Goal: Transaction & Acquisition: Purchase product/service

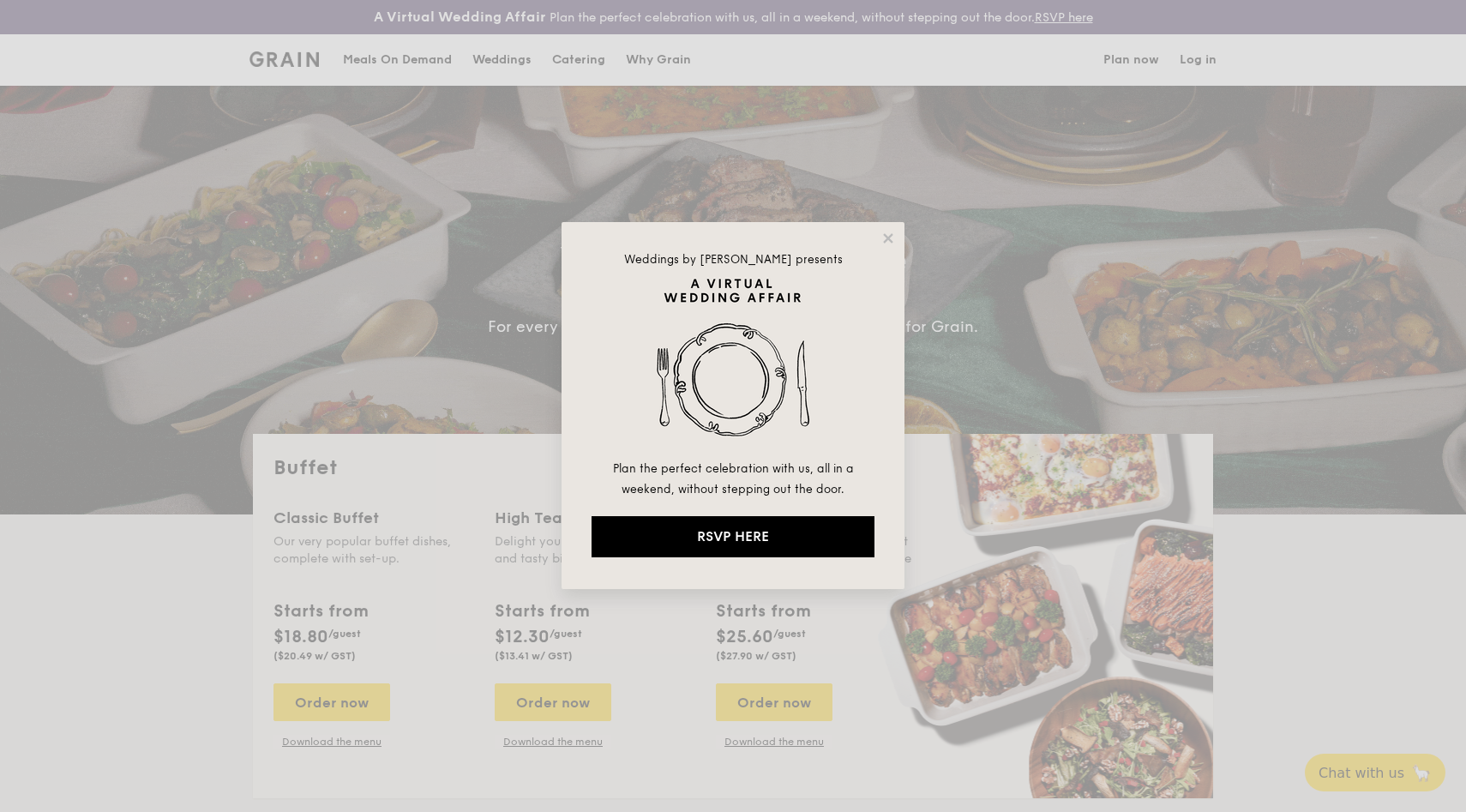
select select
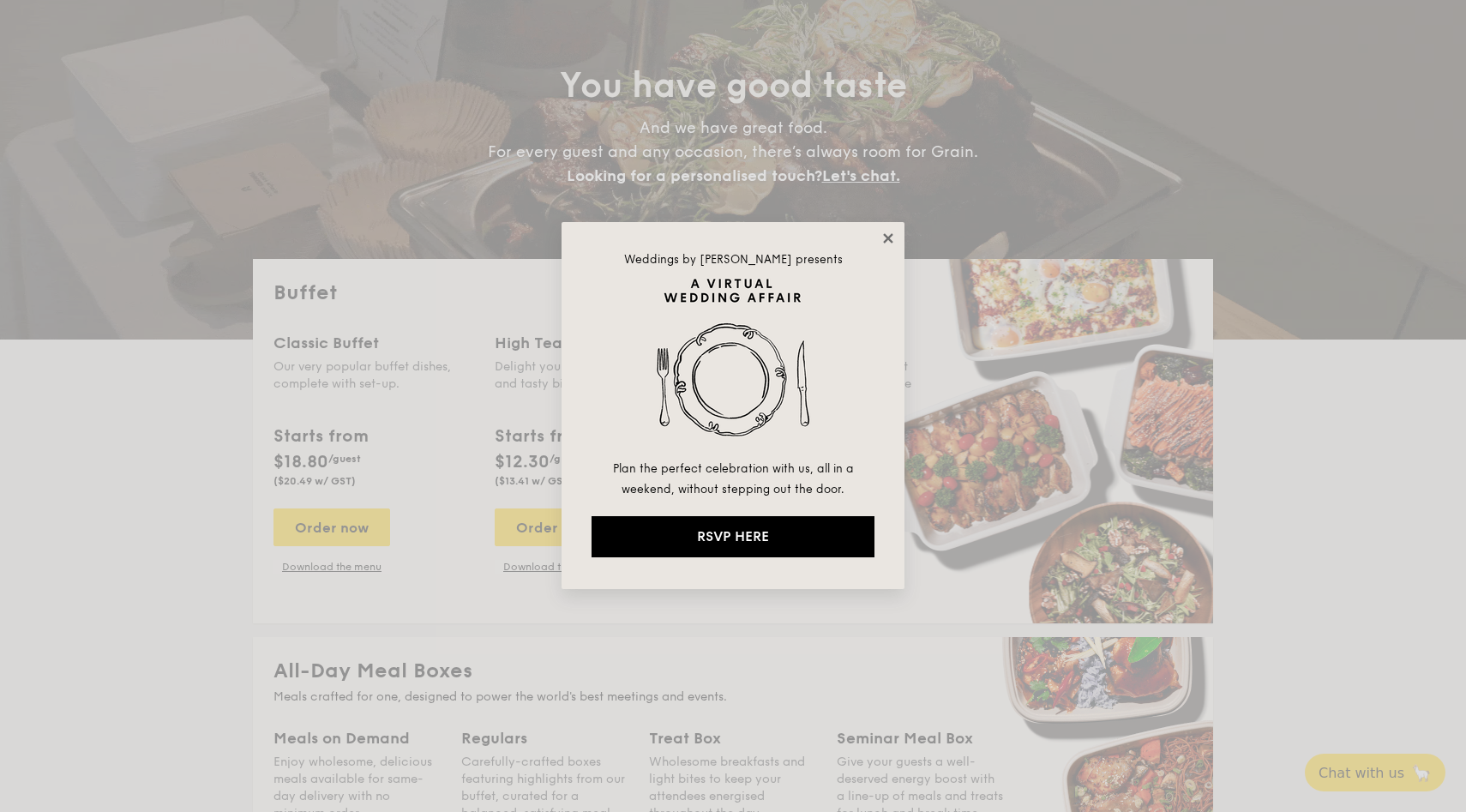
click at [885, 238] on icon at bounding box center [888, 238] width 15 height 15
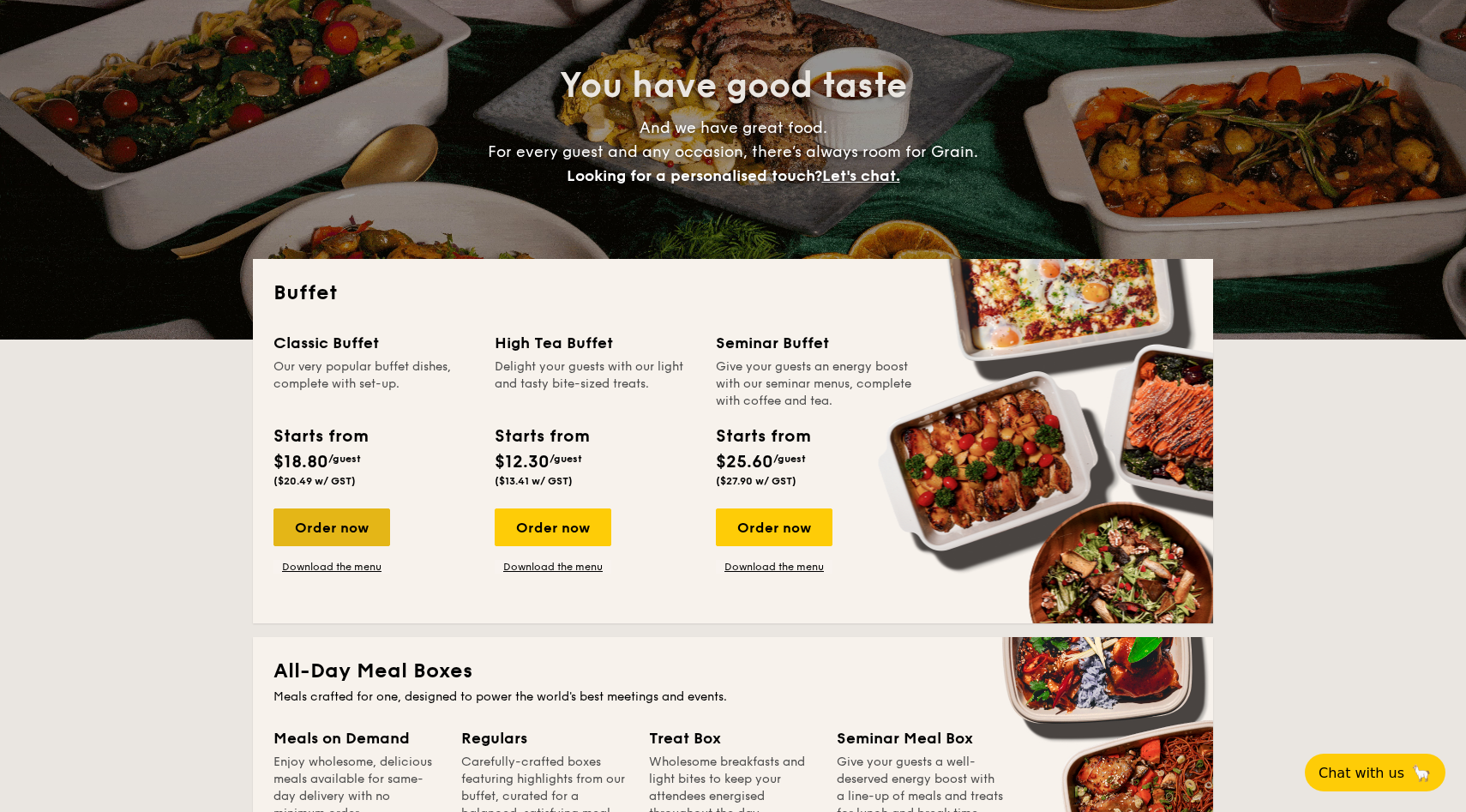
click at [324, 521] on div "Order now" at bounding box center [332, 527] width 117 height 37
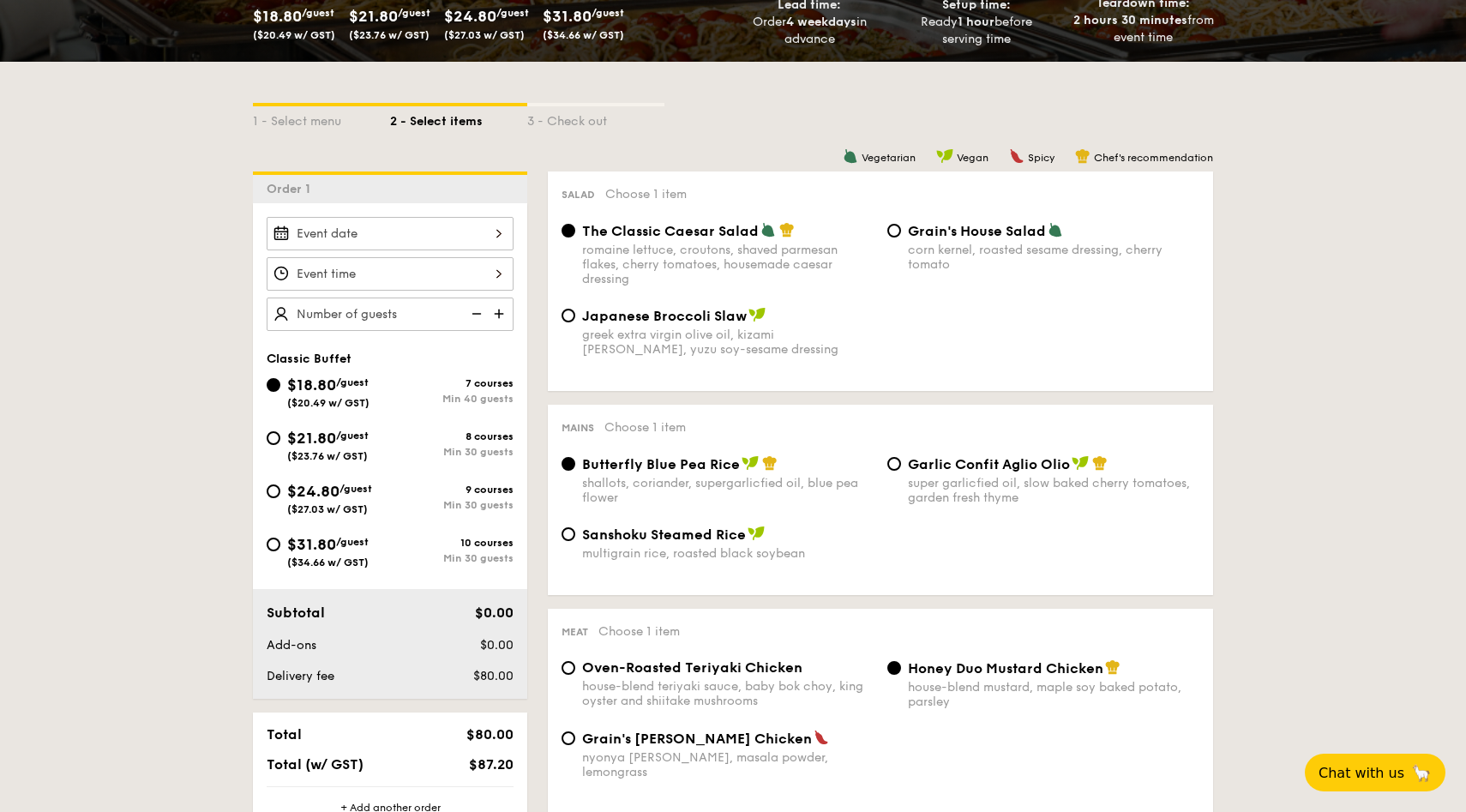
scroll to position [352, 0]
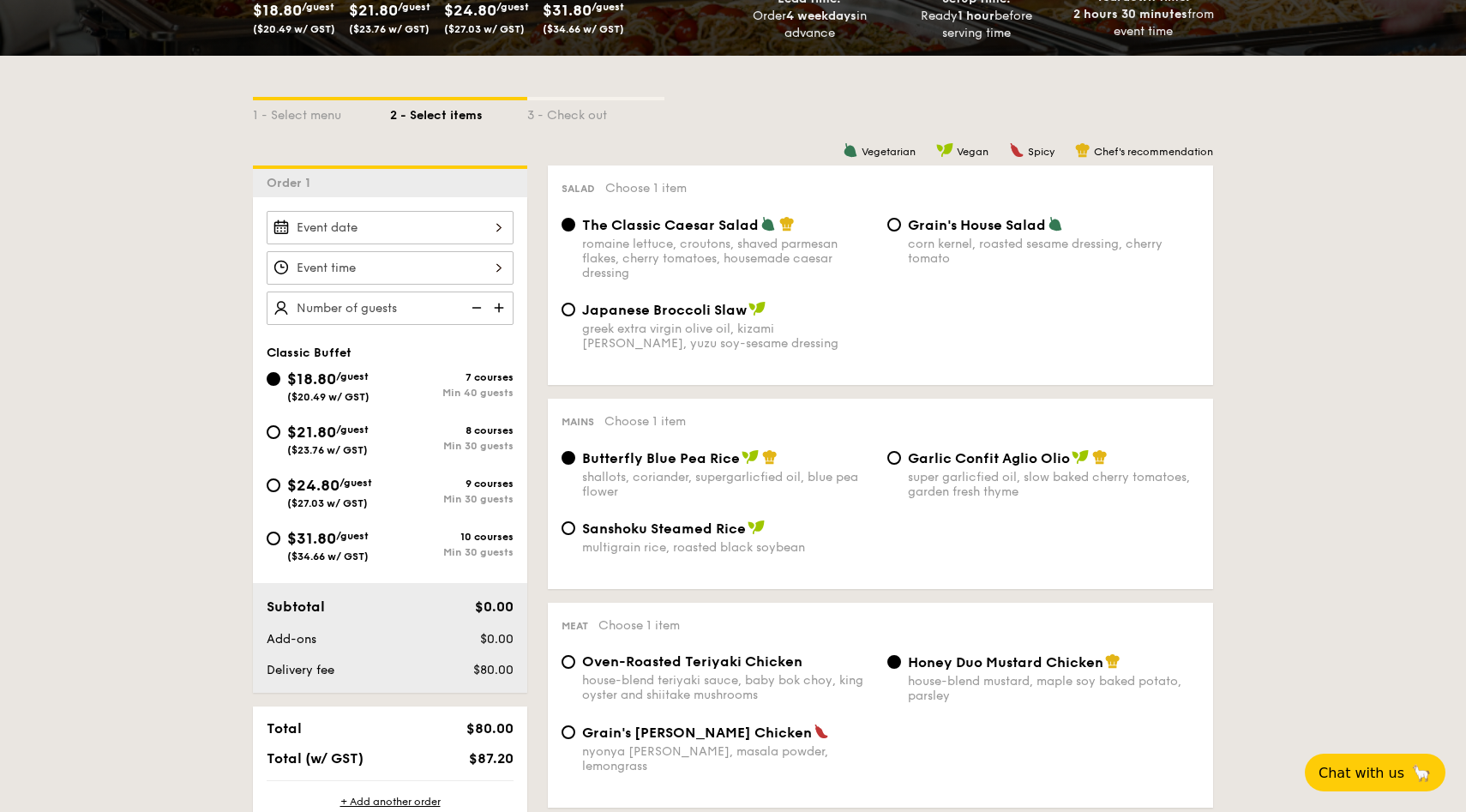
click at [464, 233] on div at bounding box center [390, 228] width 247 height 34
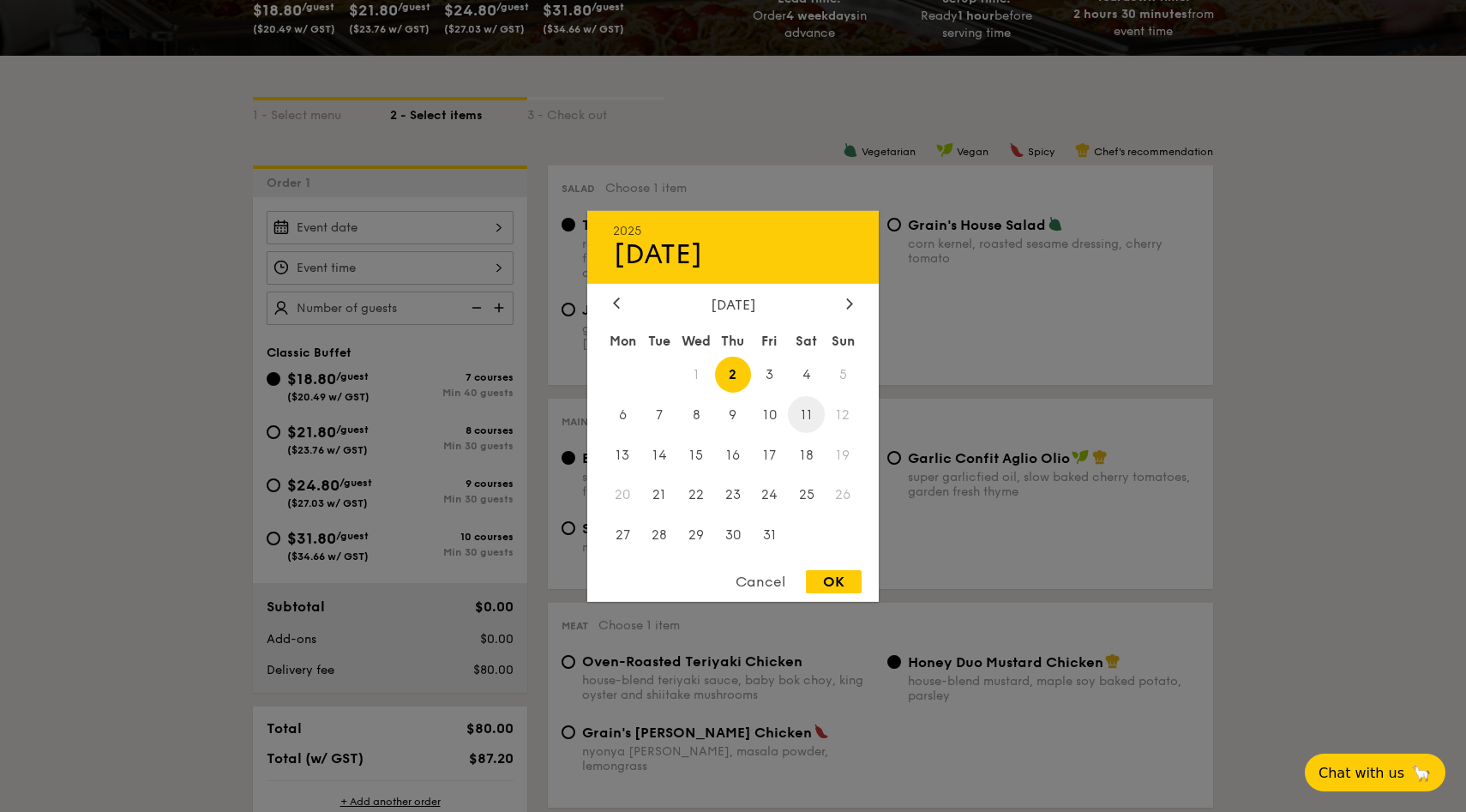
click at [805, 414] on span "11" at bounding box center [806, 414] width 37 height 37
click at [837, 584] on div "OK" at bounding box center [834, 582] width 56 height 23
type input "[DATE]"
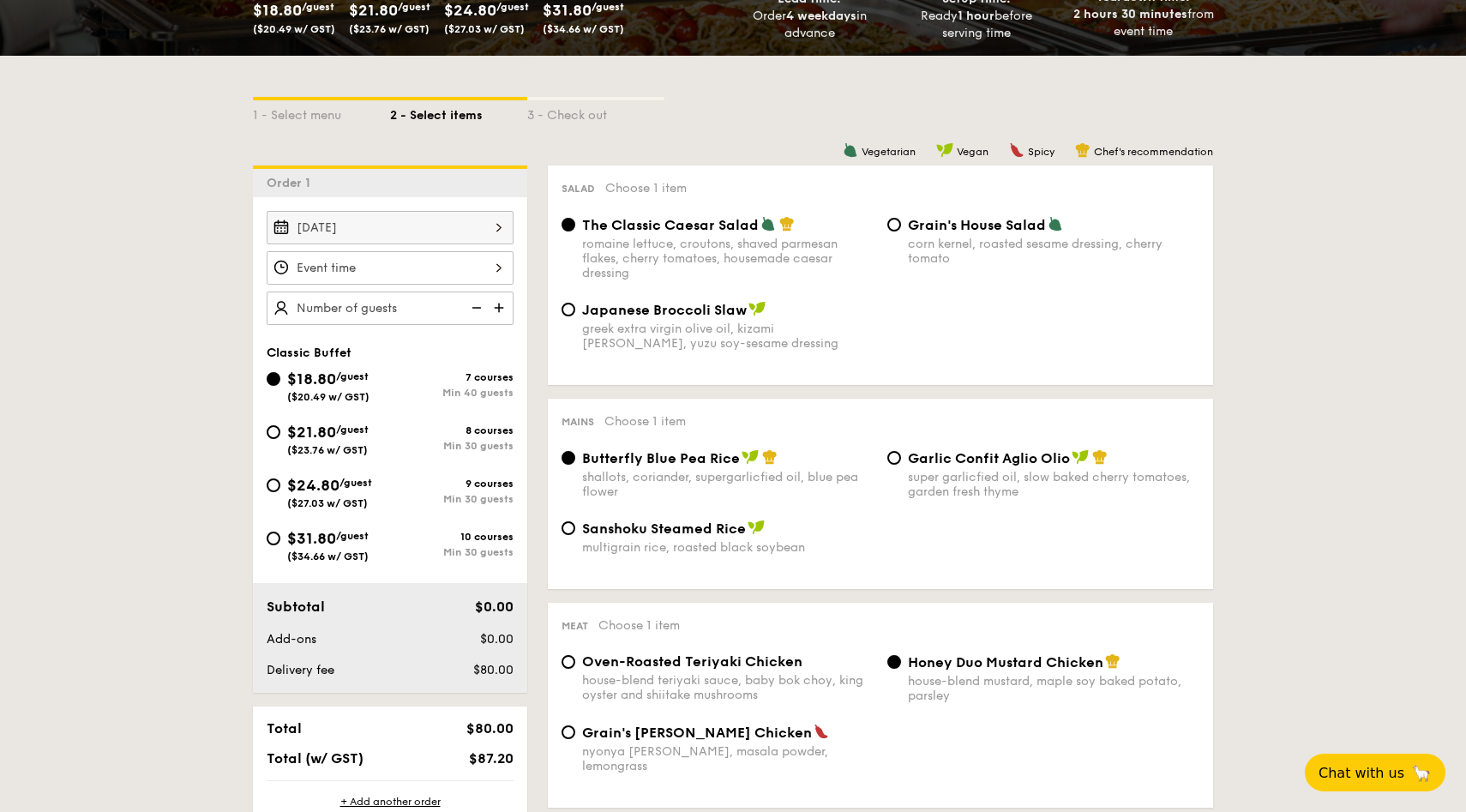
click at [477, 265] on div at bounding box center [390, 268] width 247 height 34
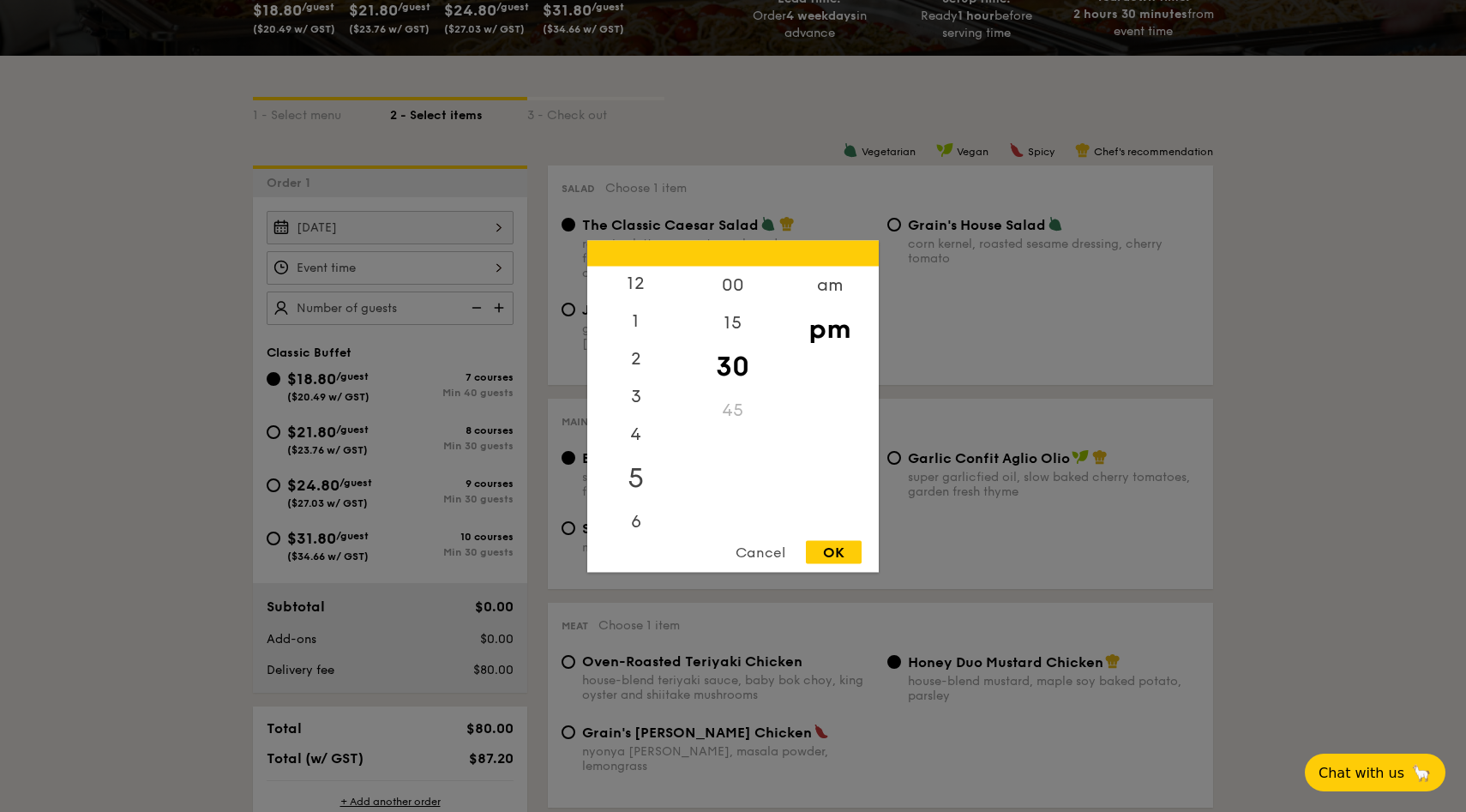
scroll to position [0, 0]
click at [629, 284] on div "12" at bounding box center [636, 291] width 97 height 50
click at [724, 278] on div "00" at bounding box center [732, 291] width 97 height 50
click at [839, 549] on div "OK" at bounding box center [834, 552] width 56 height 23
type input "12:00PM"
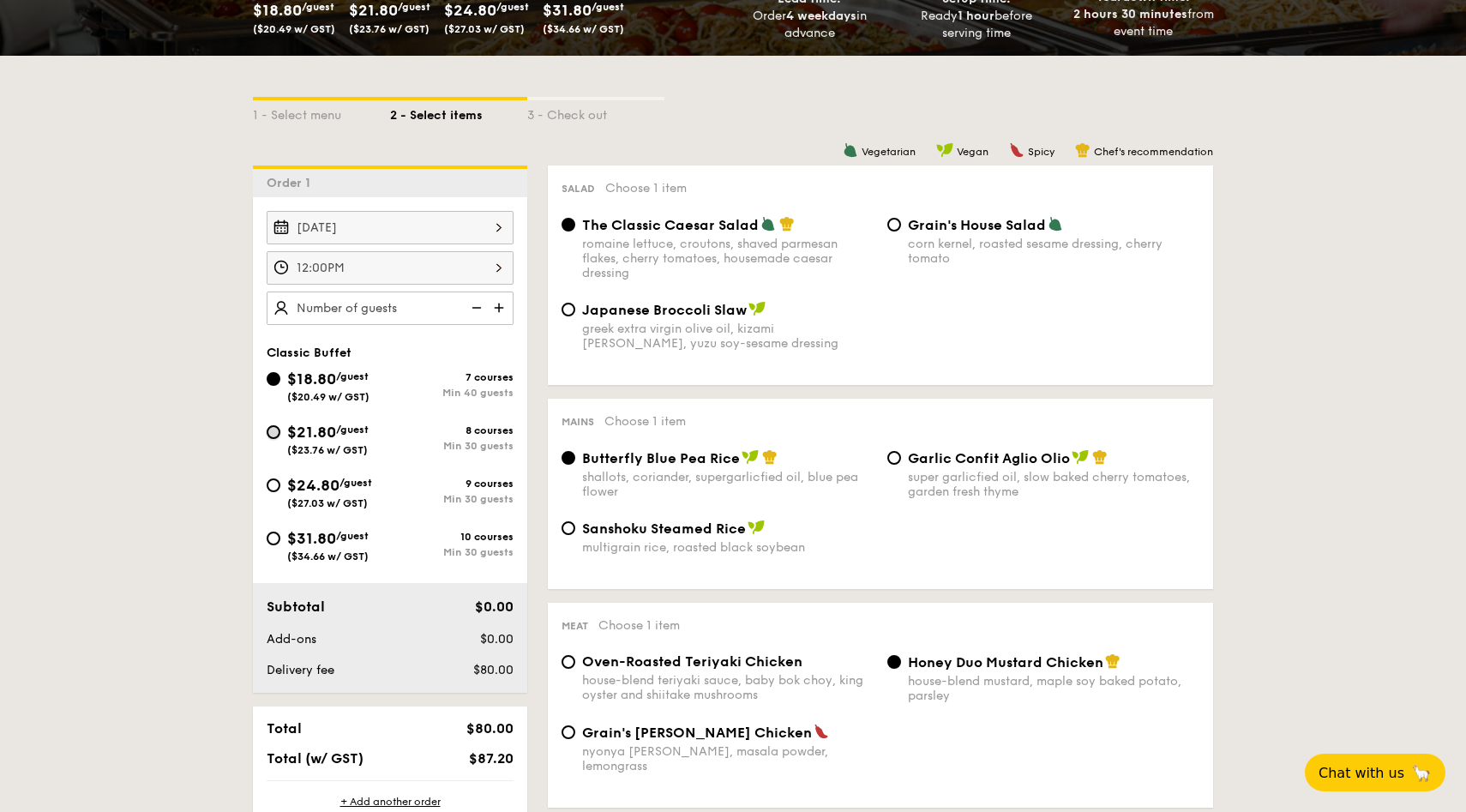
click at [274, 431] on input "$21.80 /guest ($23.76 w/ GST) 8 courses Min 30 guests" at bounding box center [273, 431] width 13 height 13
radio input "true"
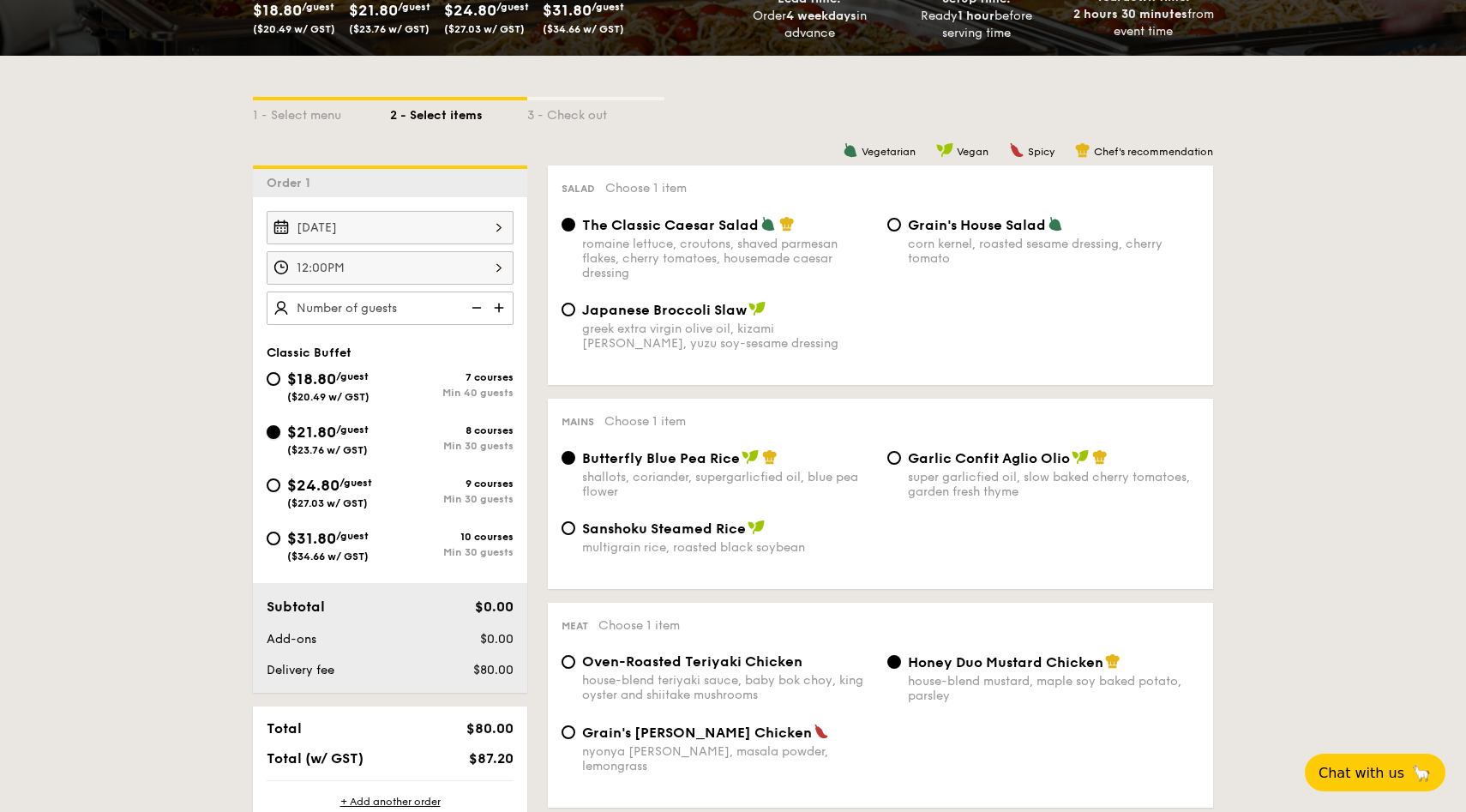
radio input "true"
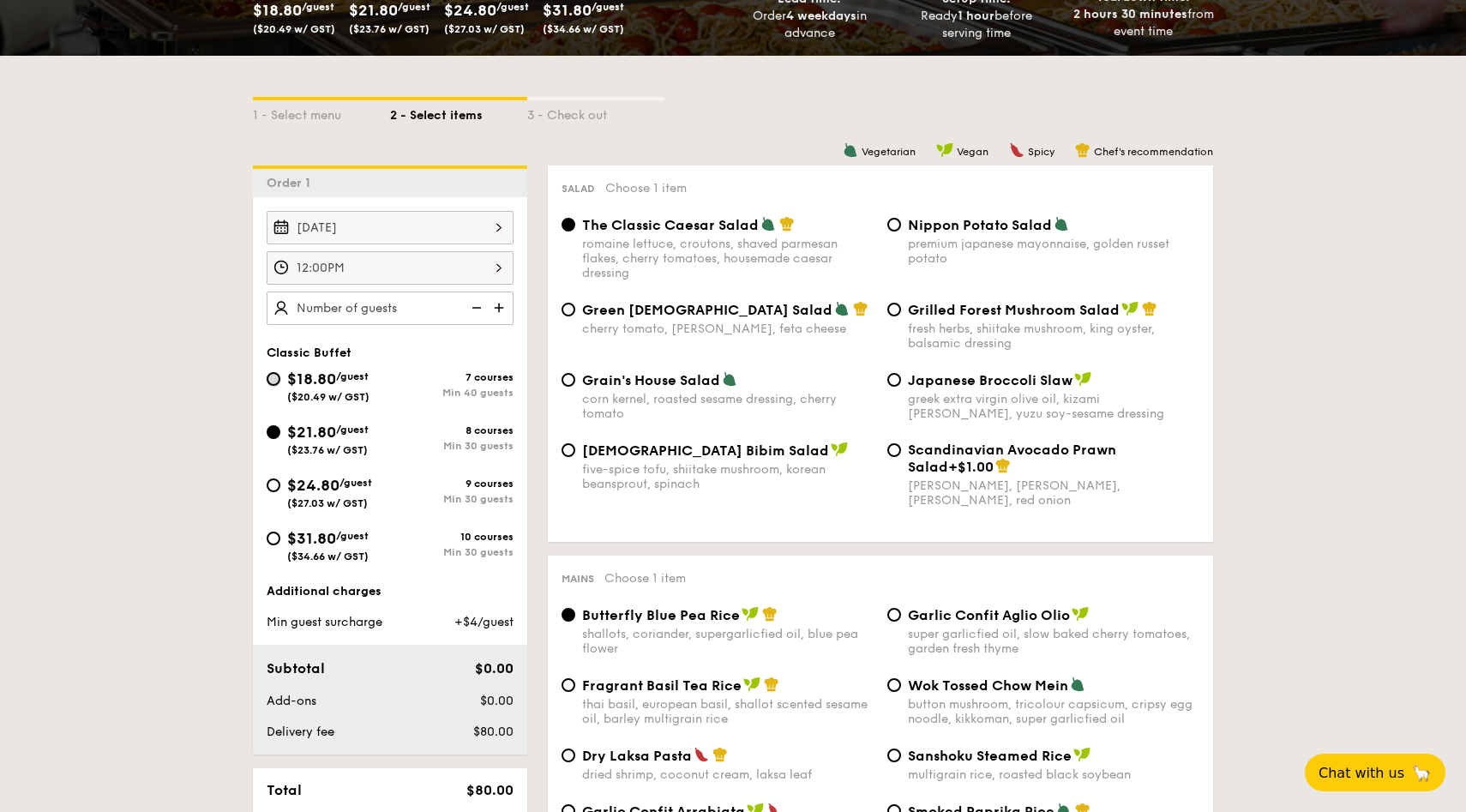
click at [273, 380] on input "$18.80 /guest ($20.49 w/ GST) 7 courses Min 40 guests" at bounding box center [273, 378] width 13 height 13
radio input "true"
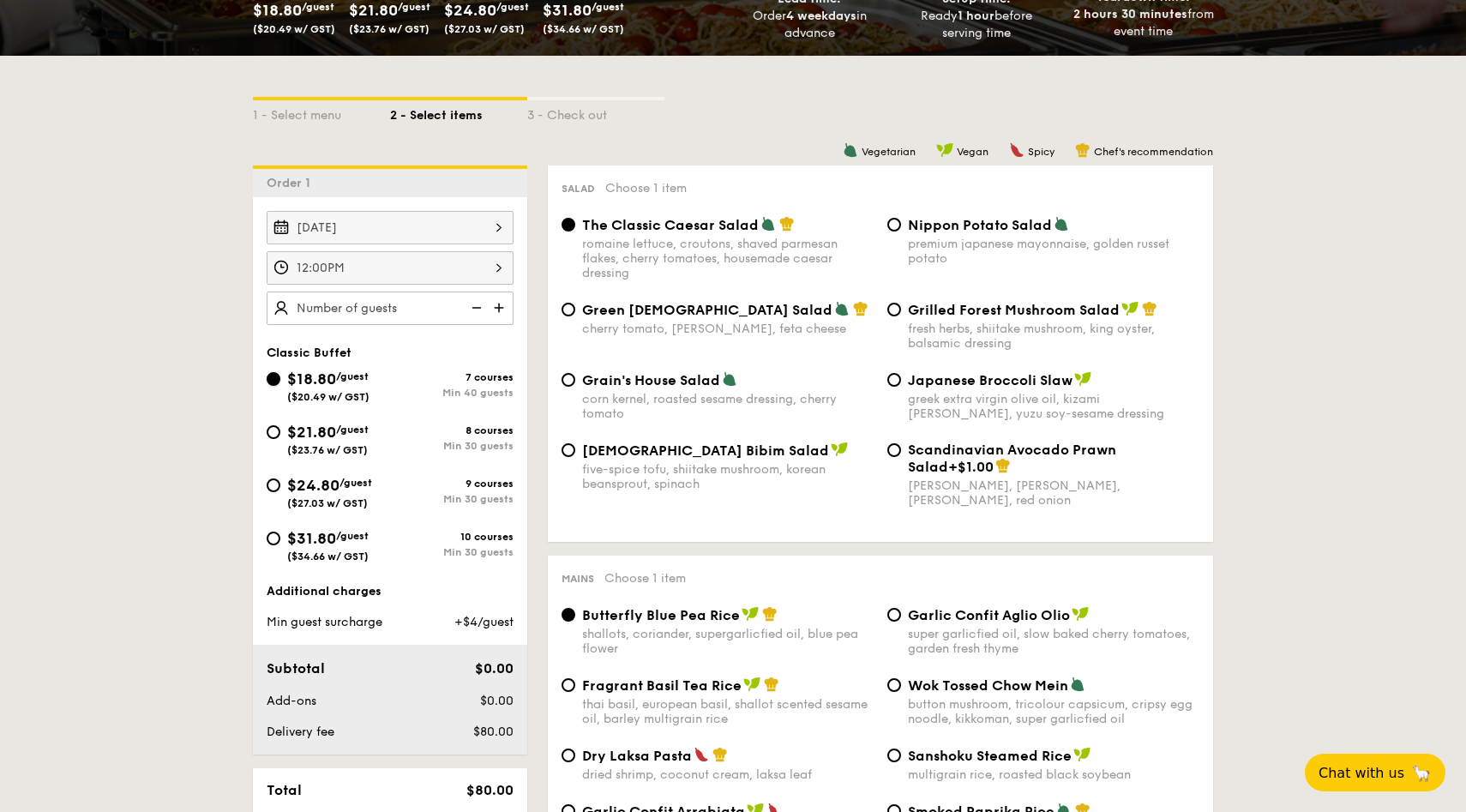
radio input "true"
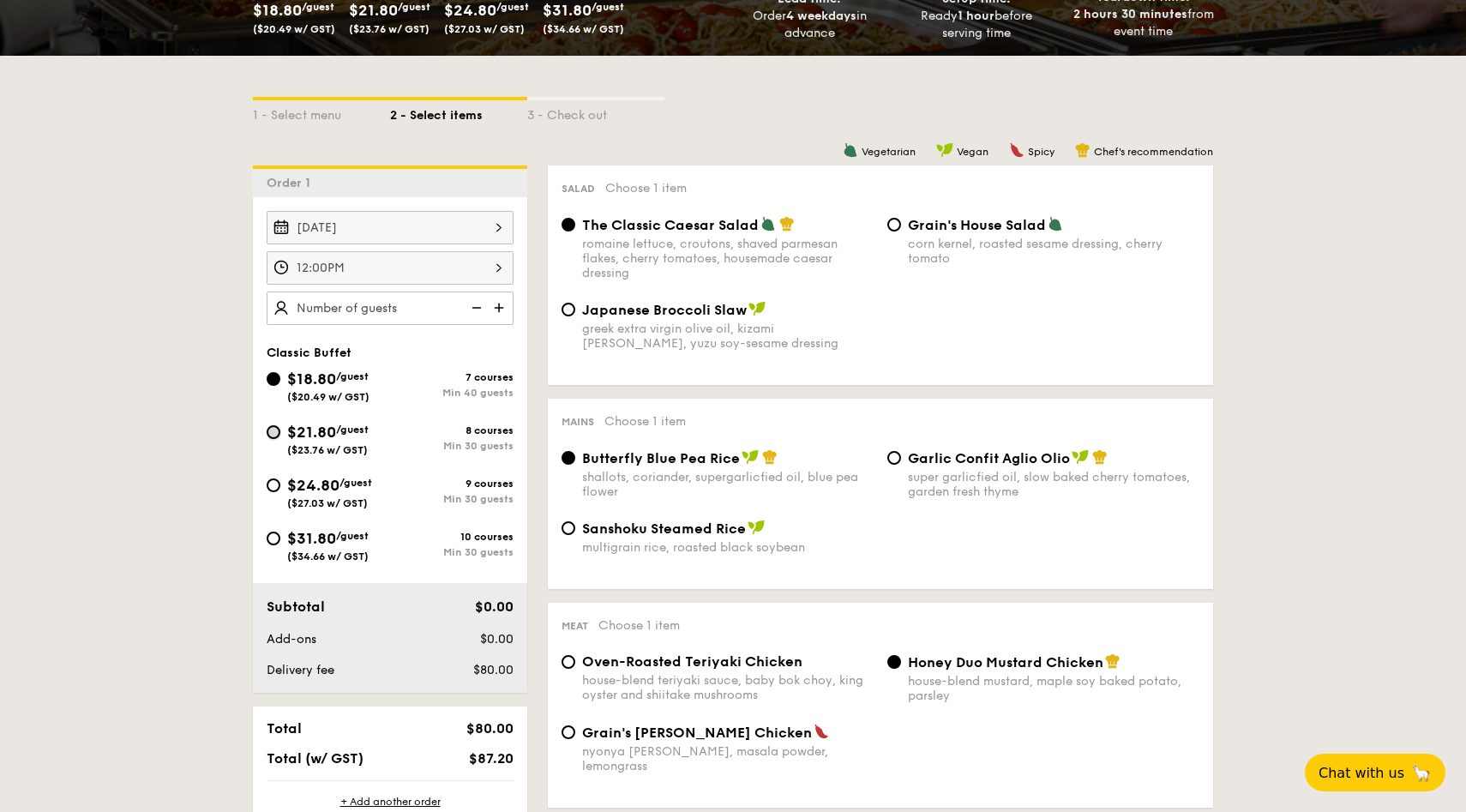
click at [268, 428] on input "$21.80 /guest ($23.76 w/ GST) 8 courses Min 30 guests" at bounding box center [273, 431] width 13 height 13
radio input "true"
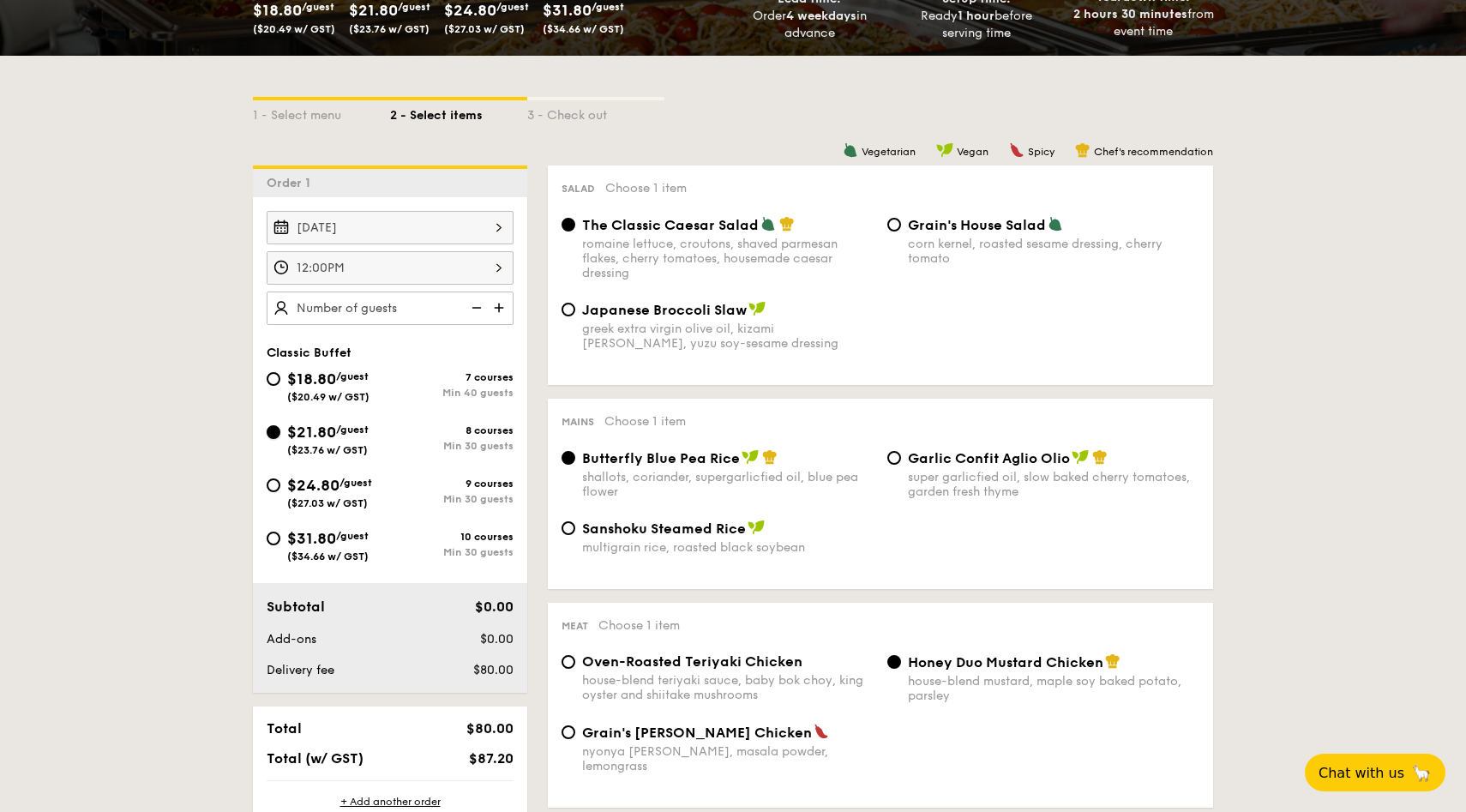
radio input "true"
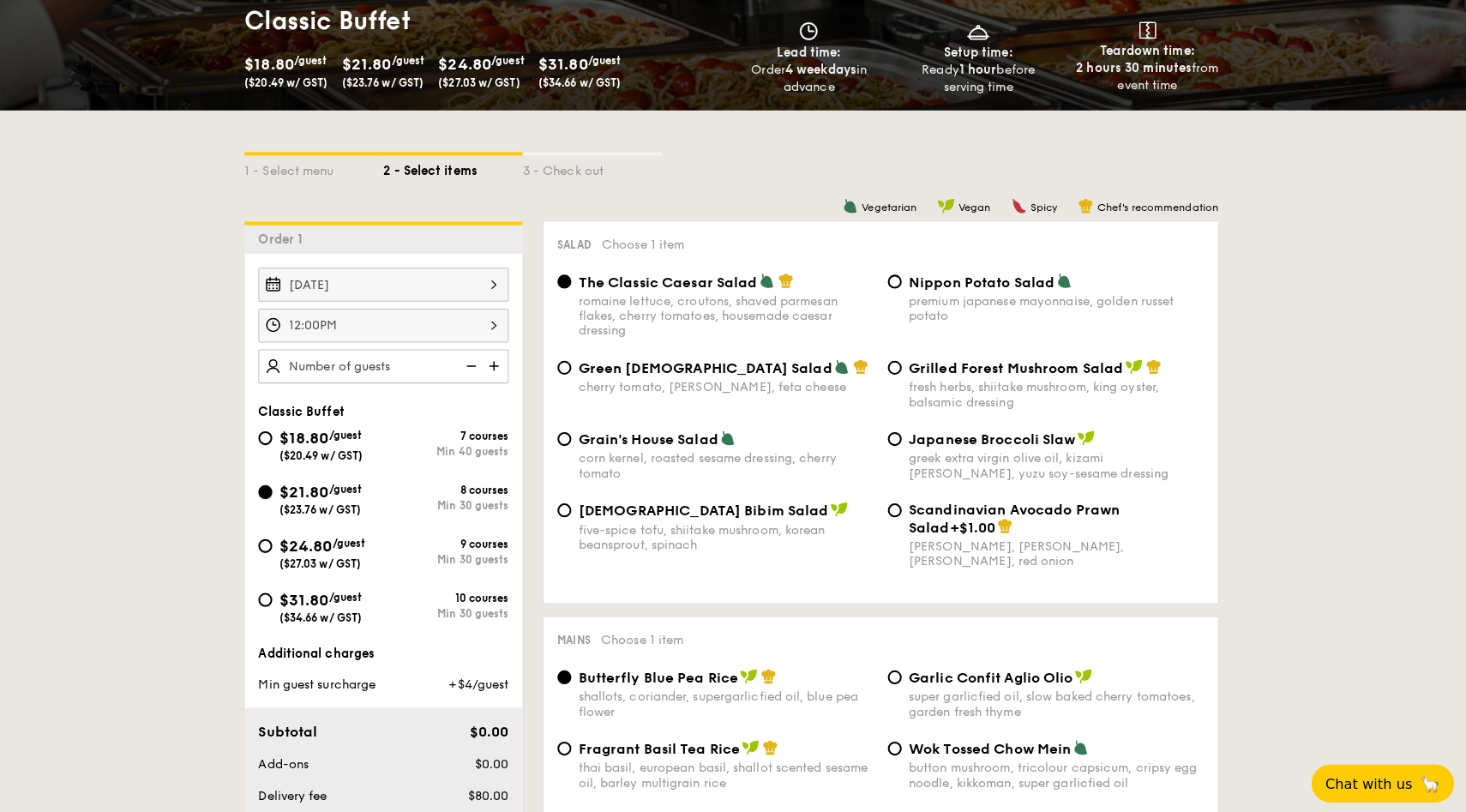
scroll to position [294, 0]
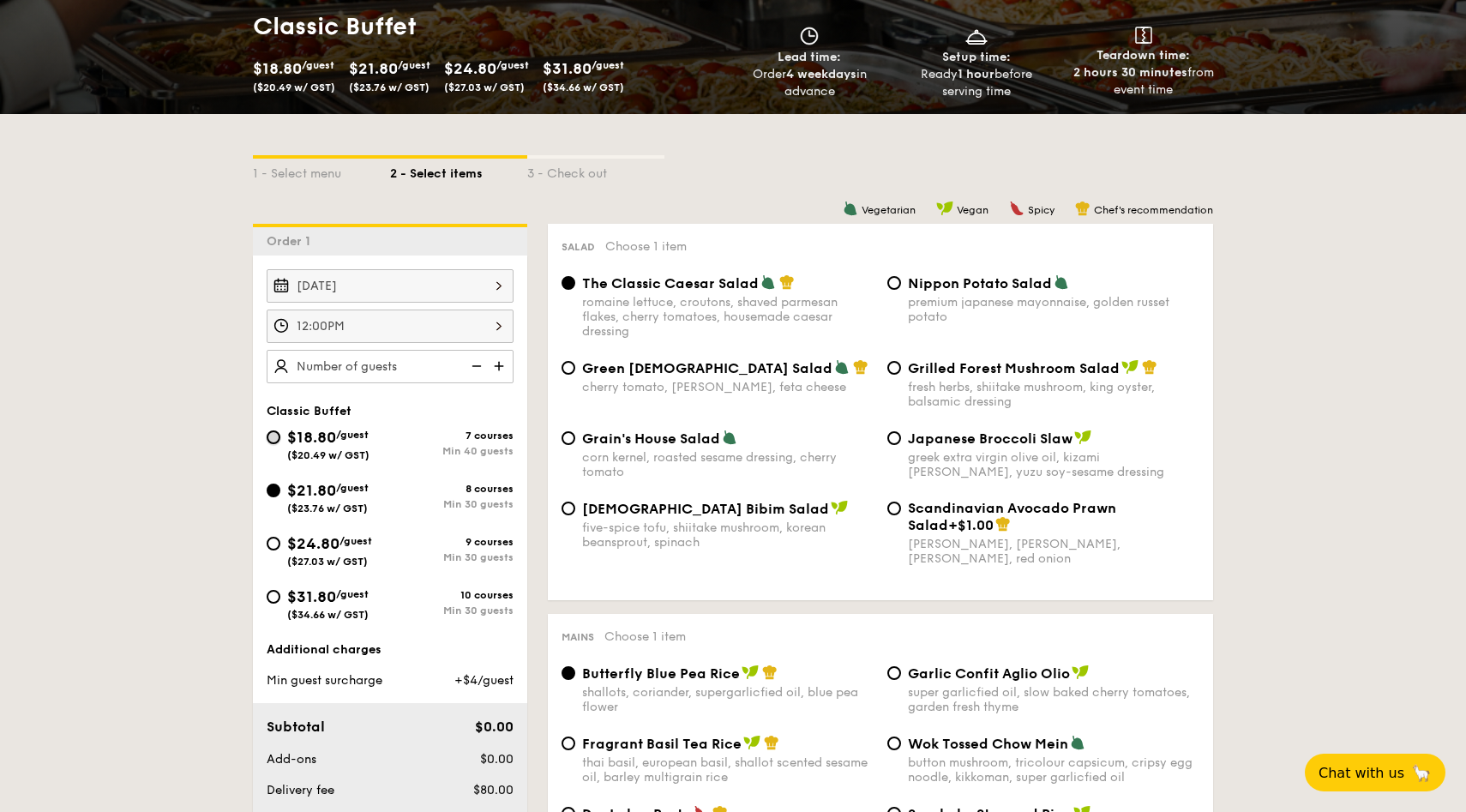
click at [277, 439] on input "$18.80 /guest ($20.49 w/ GST) 7 courses Min 40 guests" at bounding box center [273, 437] width 13 height 13
radio input "true"
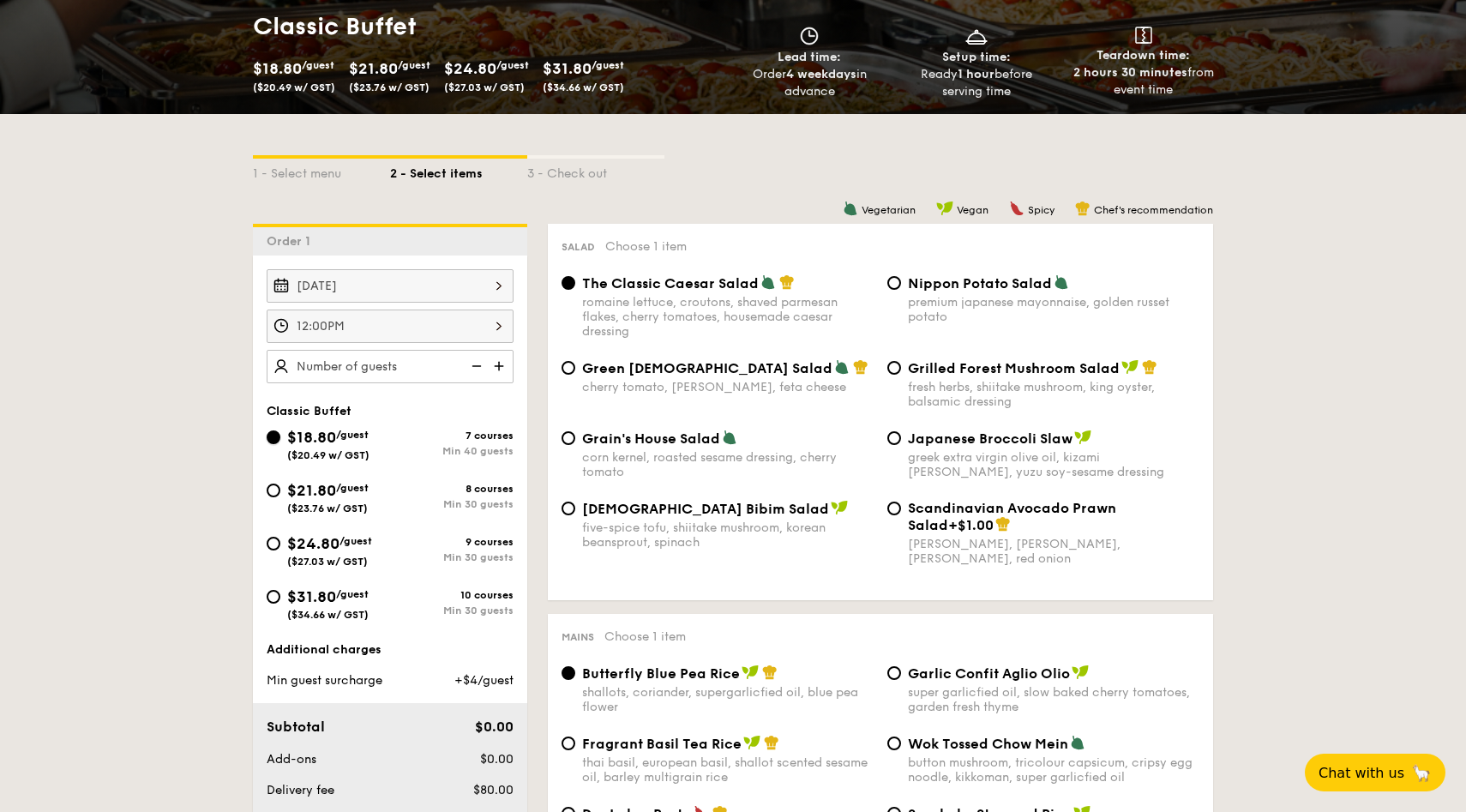
radio input "true"
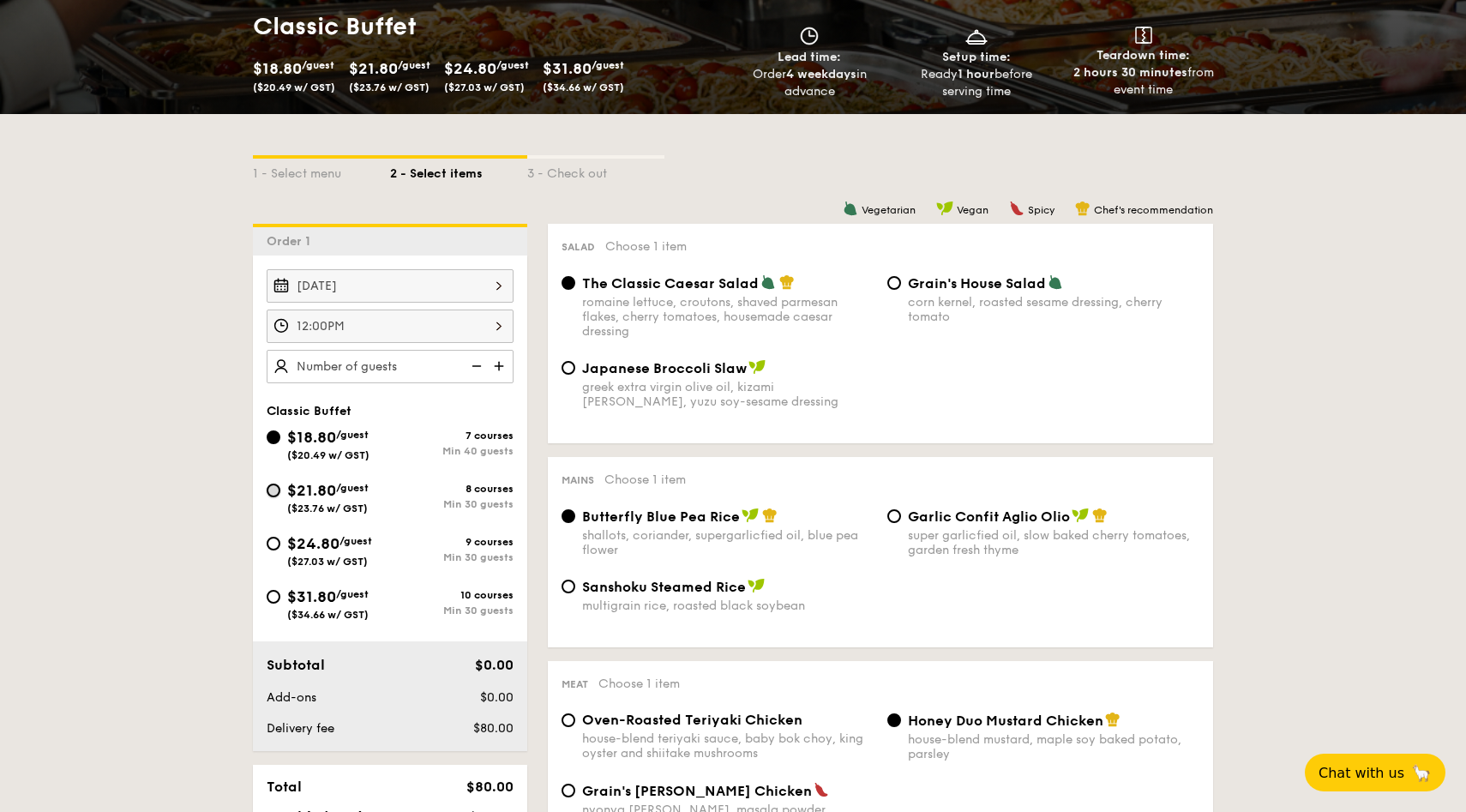
click at [273, 488] on input "$21.80 /guest ($23.76 w/ GST) 8 courses Min 30 guests" at bounding box center [273, 489] width 13 height 13
radio input "true"
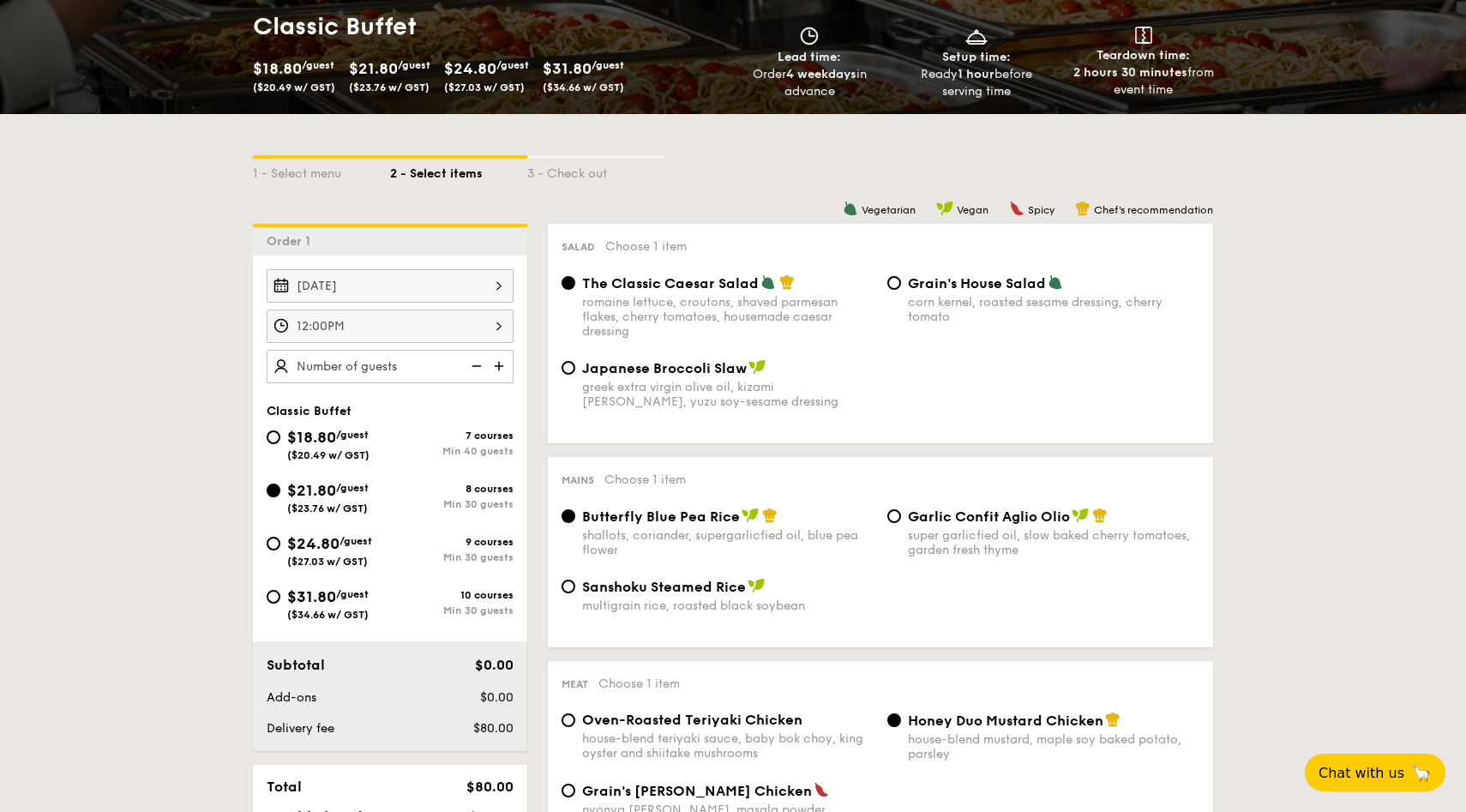
radio input "true"
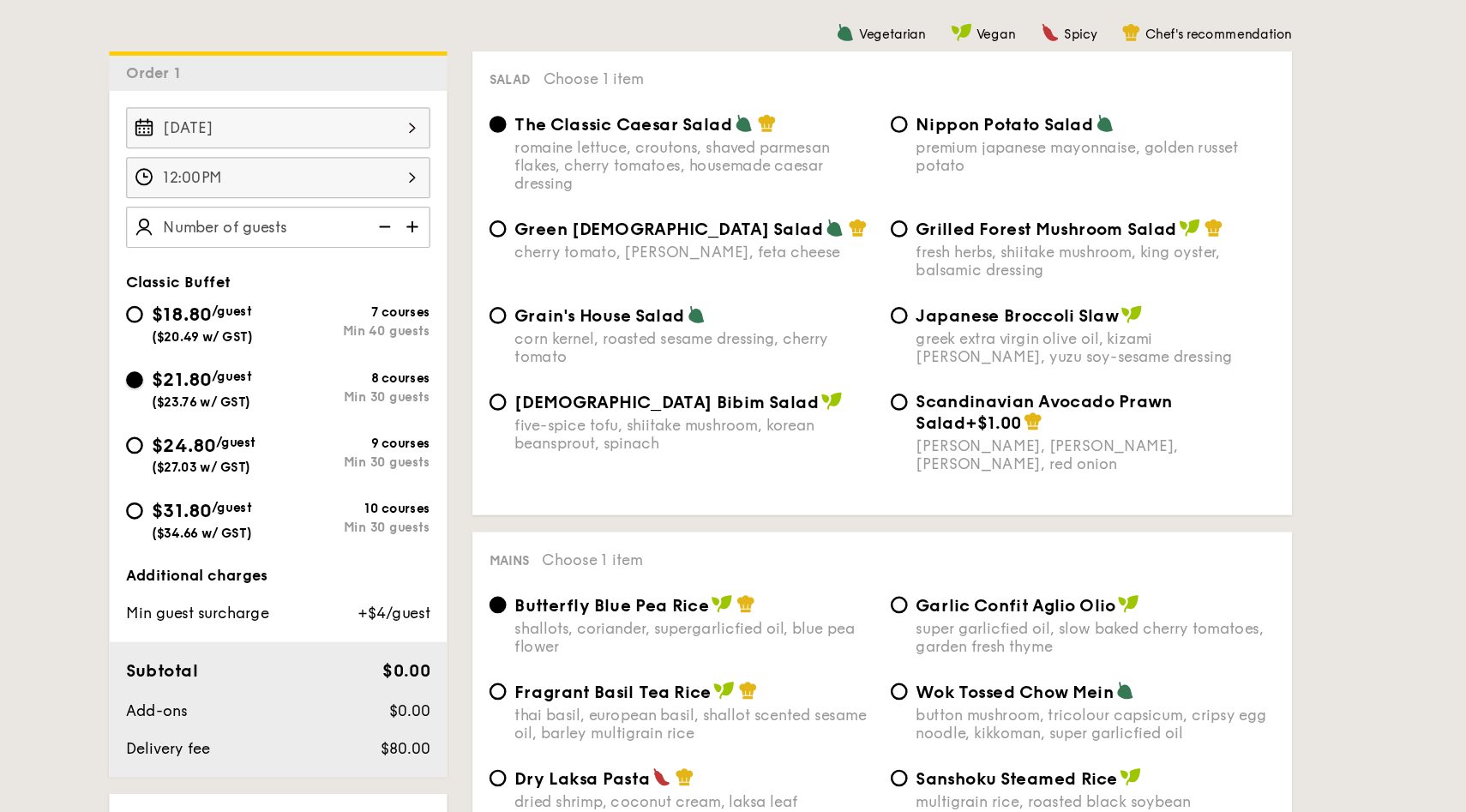
scroll to position [415, 0]
